Goal: Information Seeking & Learning: Learn about a topic

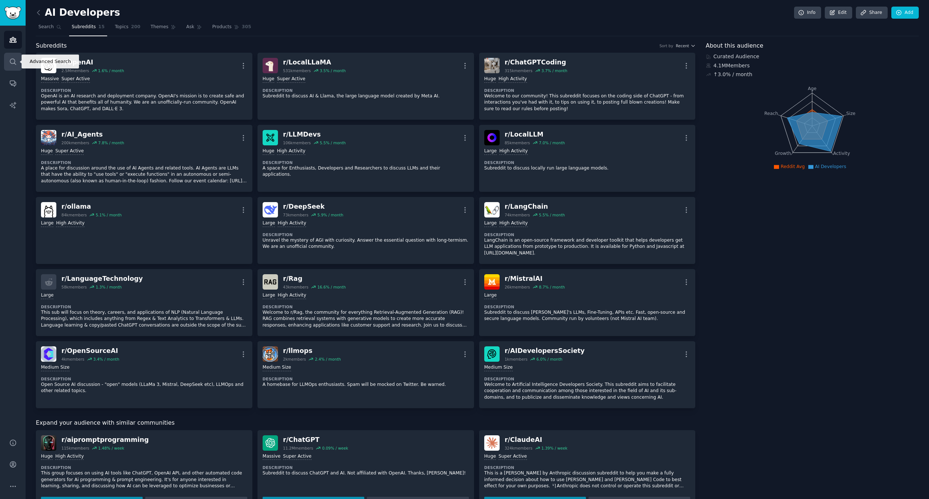
click at [11, 60] on icon "Sidebar" at bounding box center [13, 62] width 8 height 8
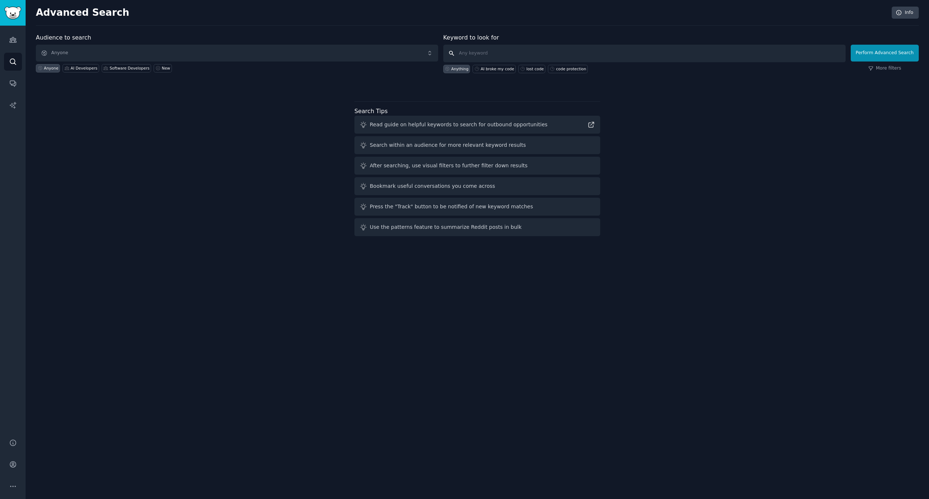
click at [471, 56] on input "text" at bounding box center [644, 54] width 402 height 18
click at [486, 54] on input "chun" at bounding box center [644, 54] width 402 height 18
click at [486, 55] on input "chun" at bounding box center [644, 54] width 402 height 18
paste input "event tracking"
type input "event tracking"
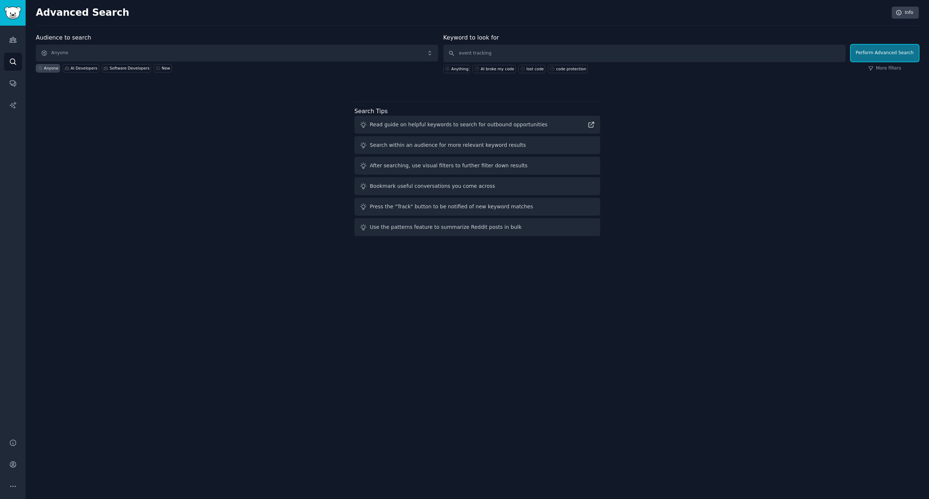
click at [866, 52] on button "Perform Advanced Search" at bounding box center [885, 53] width 68 height 17
